Goal: Navigation & Orientation: Go to known website

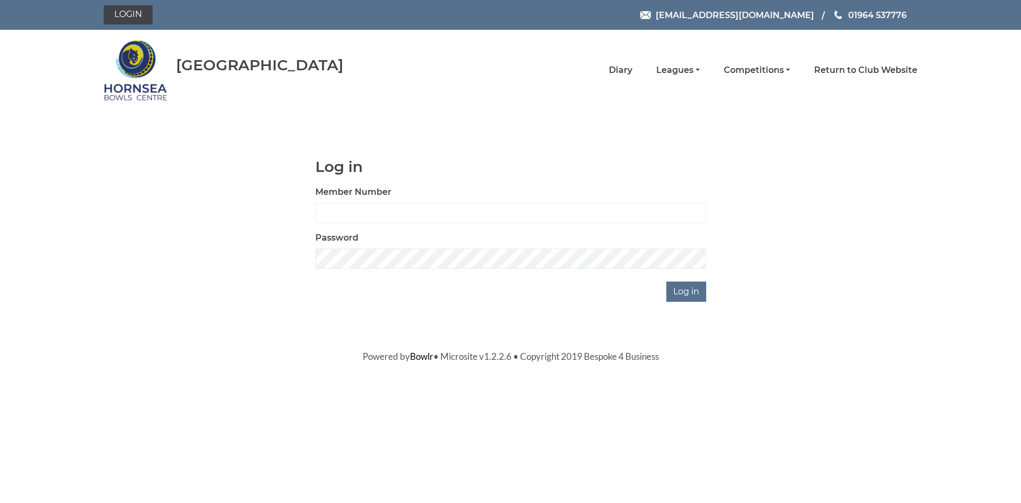
click at [135, 65] on img at bounding box center [136, 70] width 64 height 74
click at [128, 87] on img at bounding box center [136, 70] width 64 height 74
